Goal: Check status: Check status

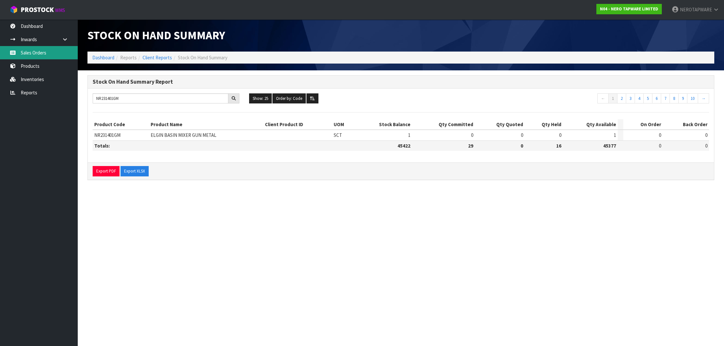
type input "NR231401GM"
click at [35, 54] on link "Sales Orders" at bounding box center [39, 52] width 78 height 13
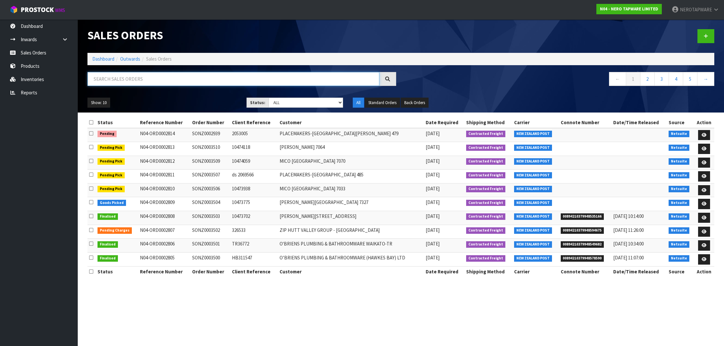
click at [147, 82] on input "text" at bounding box center [233, 79] width 292 height 14
paste input "SONZ0003498"
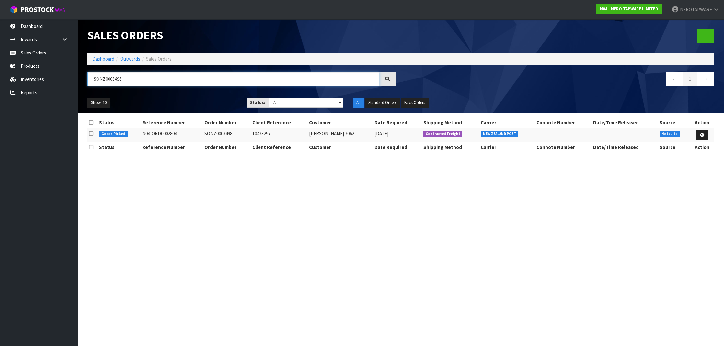
type input "SONZ0003498"
click at [701, 136] on link at bounding box center [702, 135] width 12 height 10
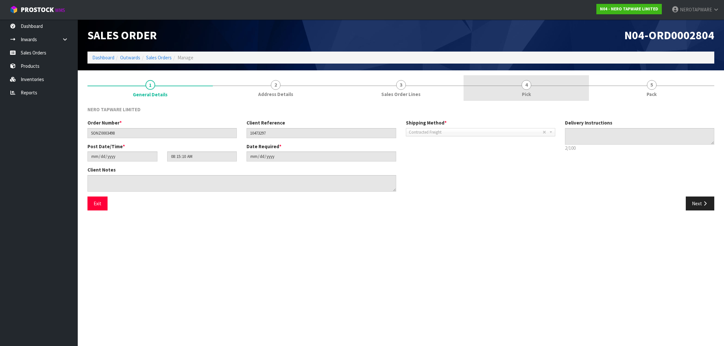
click at [524, 89] on link "4 Pick" at bounding box center [525, 88] width 125 height 26
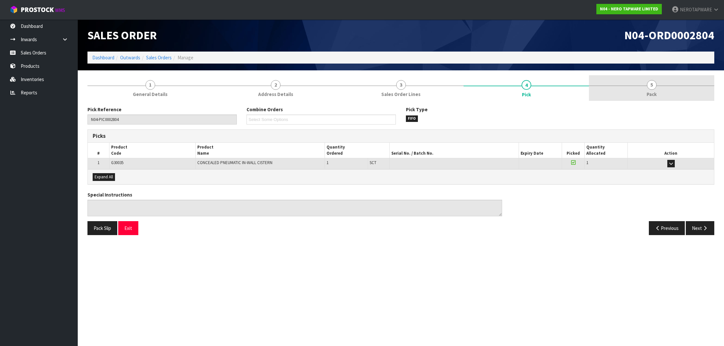
click at [631, 91] on link "5 Pack" at bounding box center [651, 88] width 125 height 26
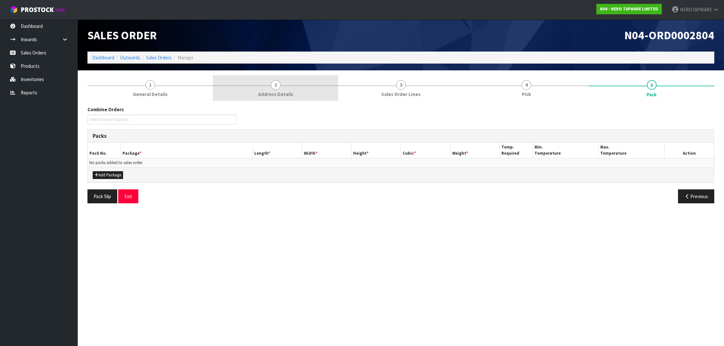
click at [282, 97] on link "2 Address Details" at bounding box center [275, 88] width 125 height 26
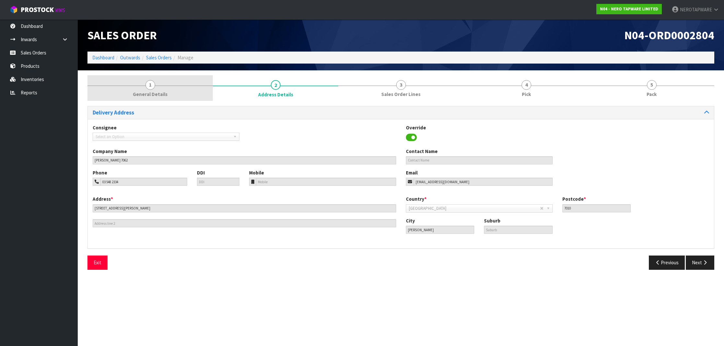
click at [149, 95] on span "General Details" at bounding box center [150, 94] width 35 height 7
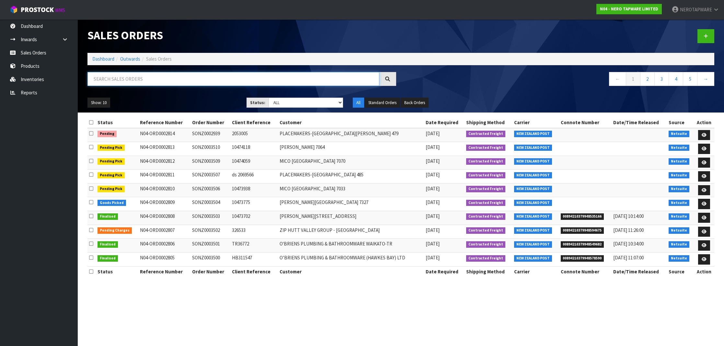
click at [234, 82] on input "text" at bounding box center [233, 79] width 292 height 14
paste input "SONZ0003498"
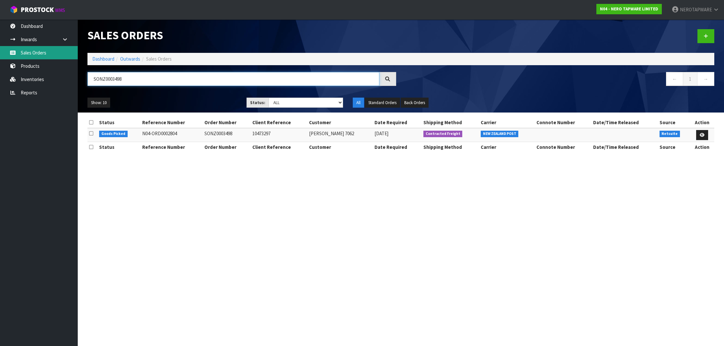
type input "SONZ0003498"
click at [34, 55] on link "Sales Orders" at bounding box center [39, 52] width 78 height 13
click at [48, 57] on link "Sales Orders" at bounding box center [39, 52] width 78 height 13
click at [47, 55] on link "Sales Orders" at bounding box center [39, 52] width 78 height 13
drag, startPoint x: 113, startPoint y: 74, endPoint x: 71, endPoint y: 70, distance: 42.6
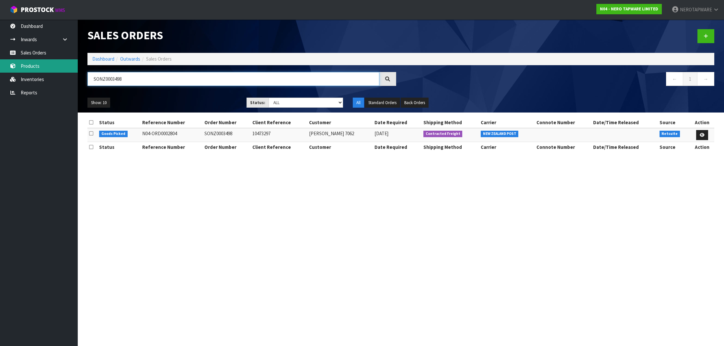
click at [71, 70] on body "Toggle navigation ProStock WMS N04 - NERO TAPWARE LIMITED NEROTAPWARE Logout Da…" at bounding box center [362, 173] width 724 height 346
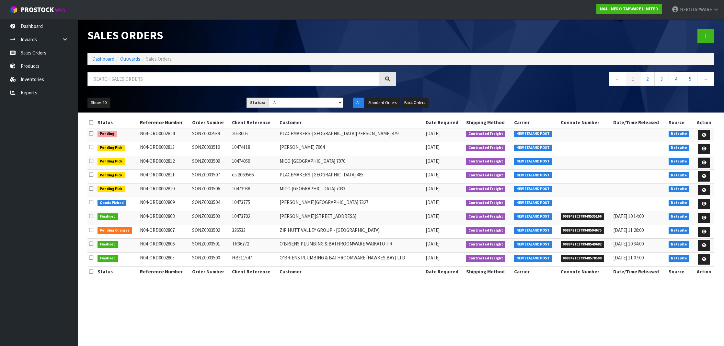
click at [40, 178] on ul "Dashboard Inwards Purchase Orders Receipts Sales Orders Products Inventories Re…" at bounding box center [39, 182] width 78 height 326
click at [652, 80] on link "2" at bounding box center [647, 79] width 15 height 14
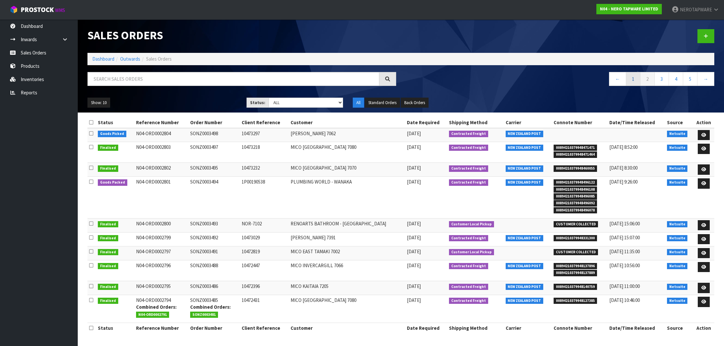
click at [630, 80] on link "1" at bounding box center [633, 79] width 15 height 14
